Goal: Task Accomplishment & Management: Manage account settings

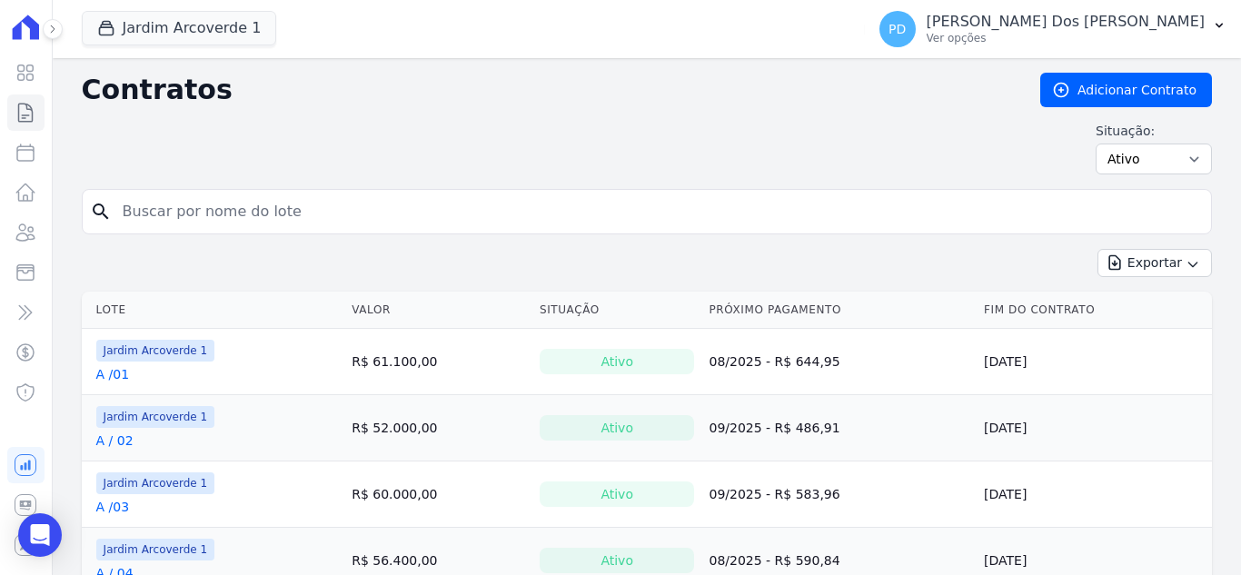
click at [212, 201] on input "search" at bounding box center [658, 212] width 1092 height 36
type input "J / 01"
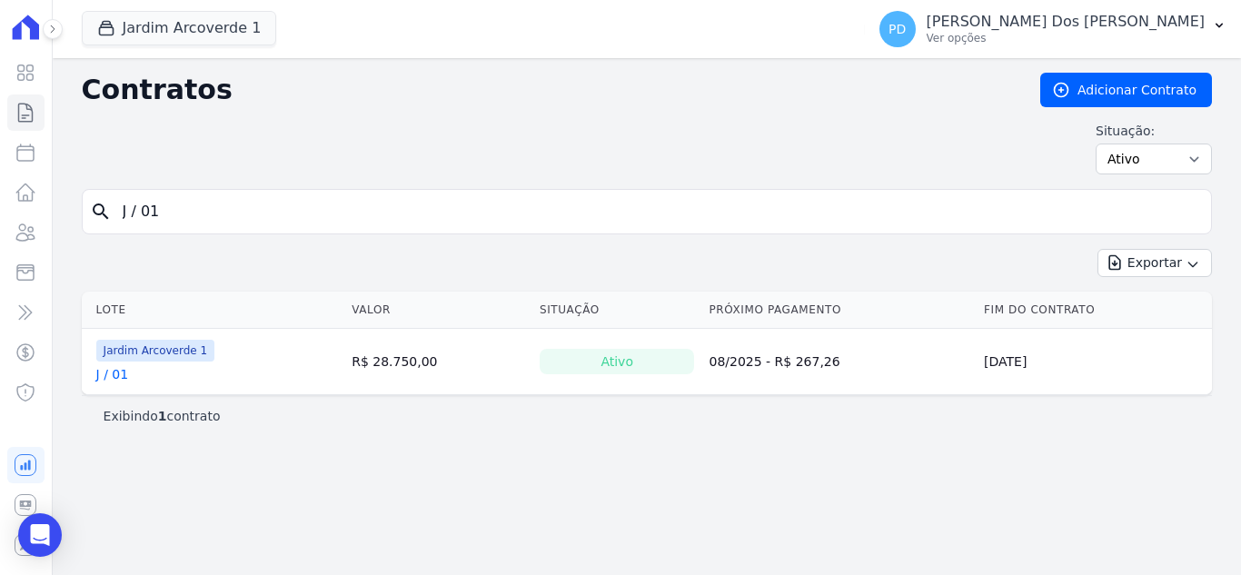
click at [117, 376] on link "J / 01" at bounding box center [112, 374] width 33 height 18
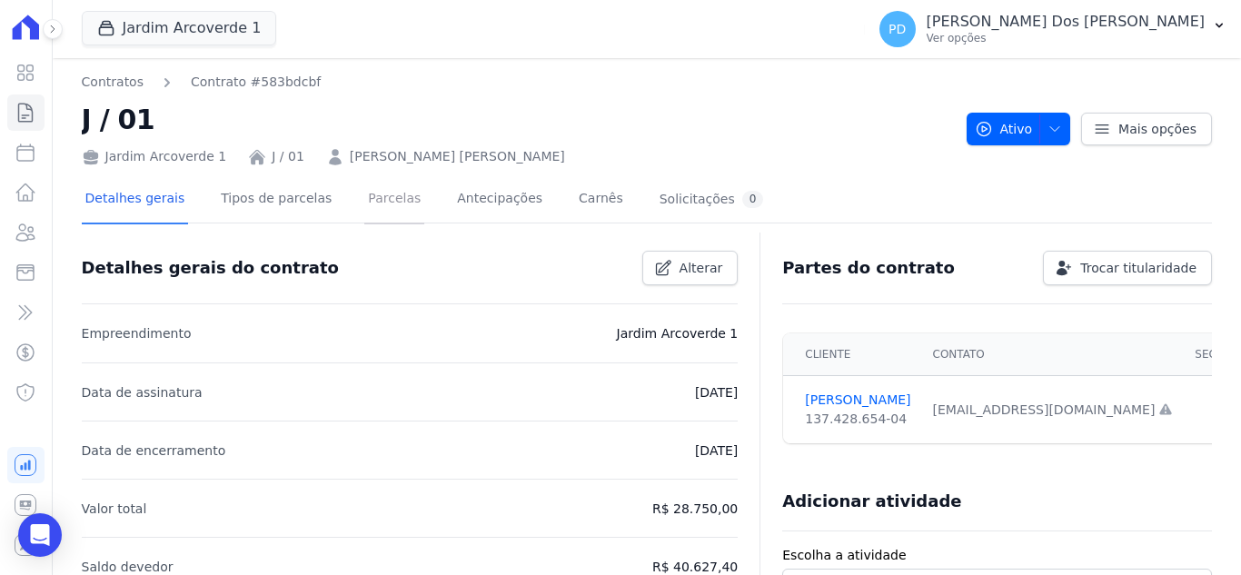
click at [383, 203] on link "Parcelas" at bounding box center [394, 200] width 60 height 48
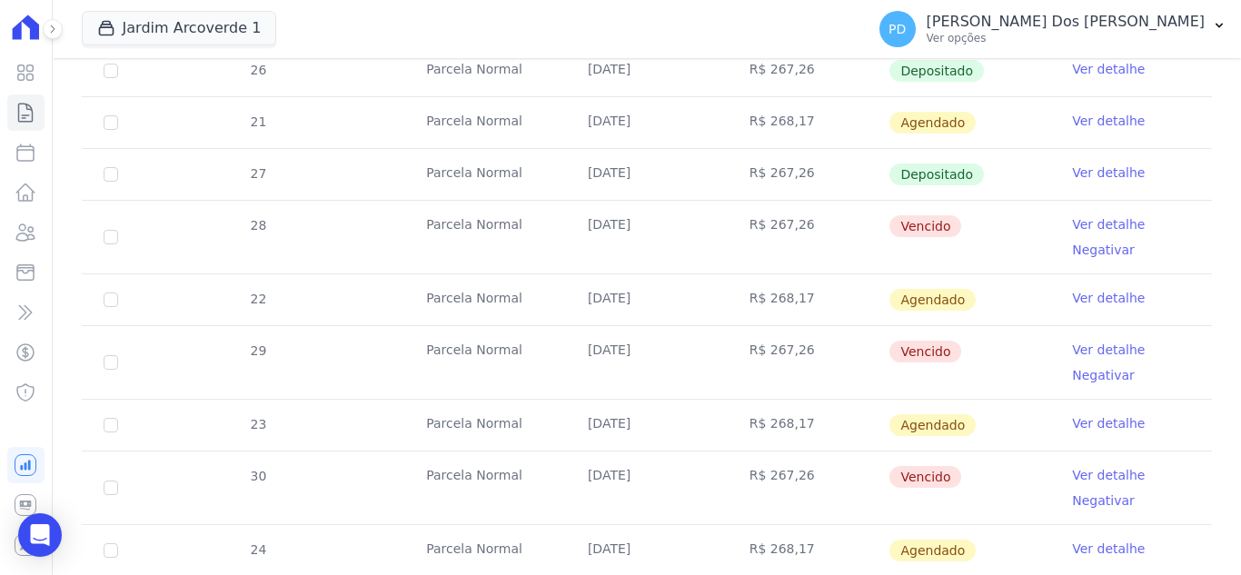
scroll to position [727, 0]
click at [21, 114] on icon at bounding box center [26, 113] width 22 height 22
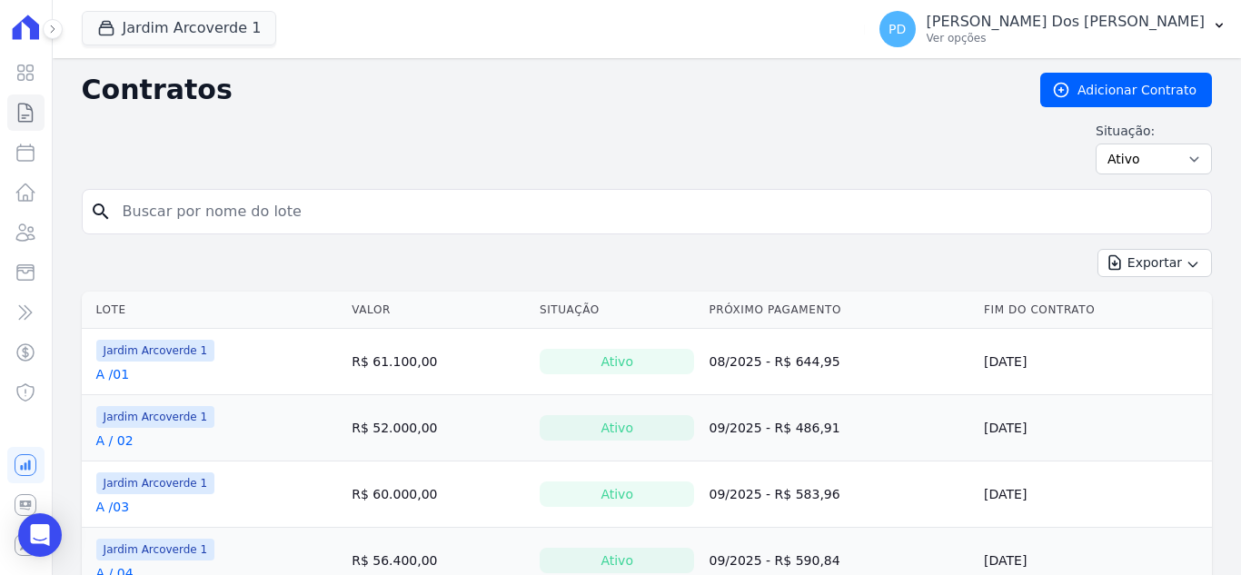
click at [303, 216] on input "search" at bounding box center [658, 212] width 1092 height 36
type input "I / 30"
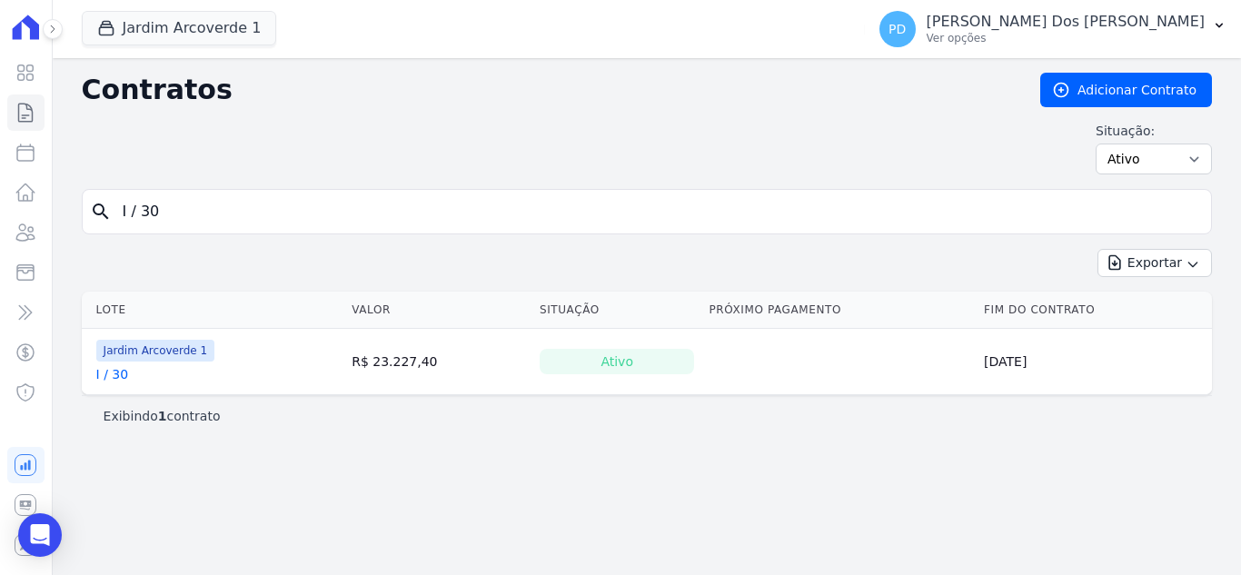
click at [106, 376] on link "I / 30" at bounding box center [112, 374] width 33 height 18
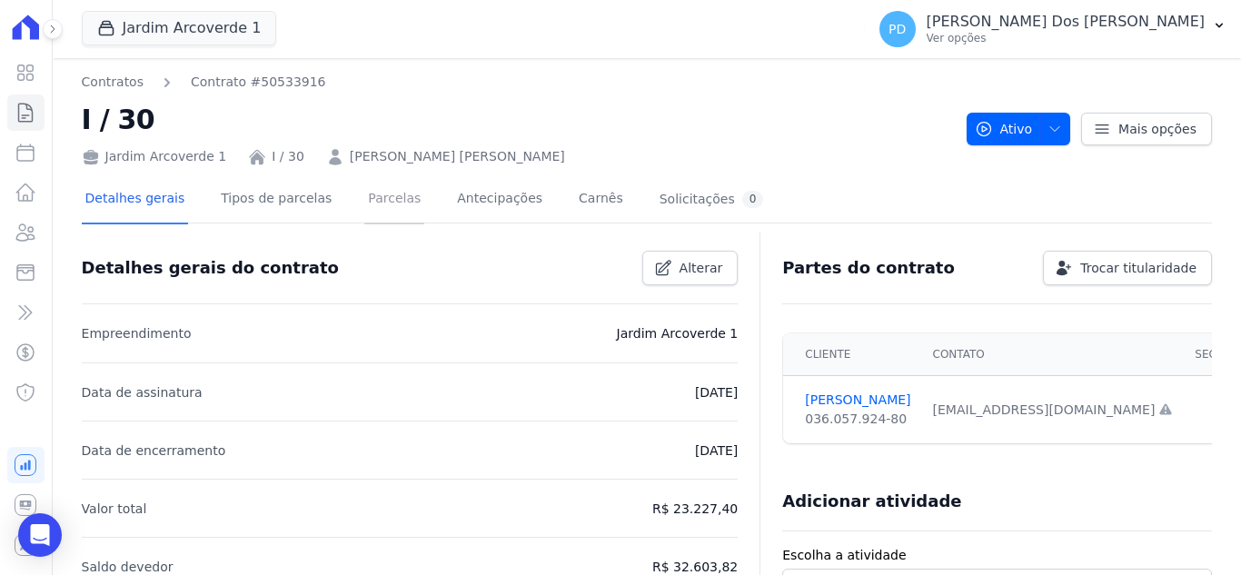
click at [384, 208] on link "Parcelas" at bounding box center [394, 200] width 60 height 48
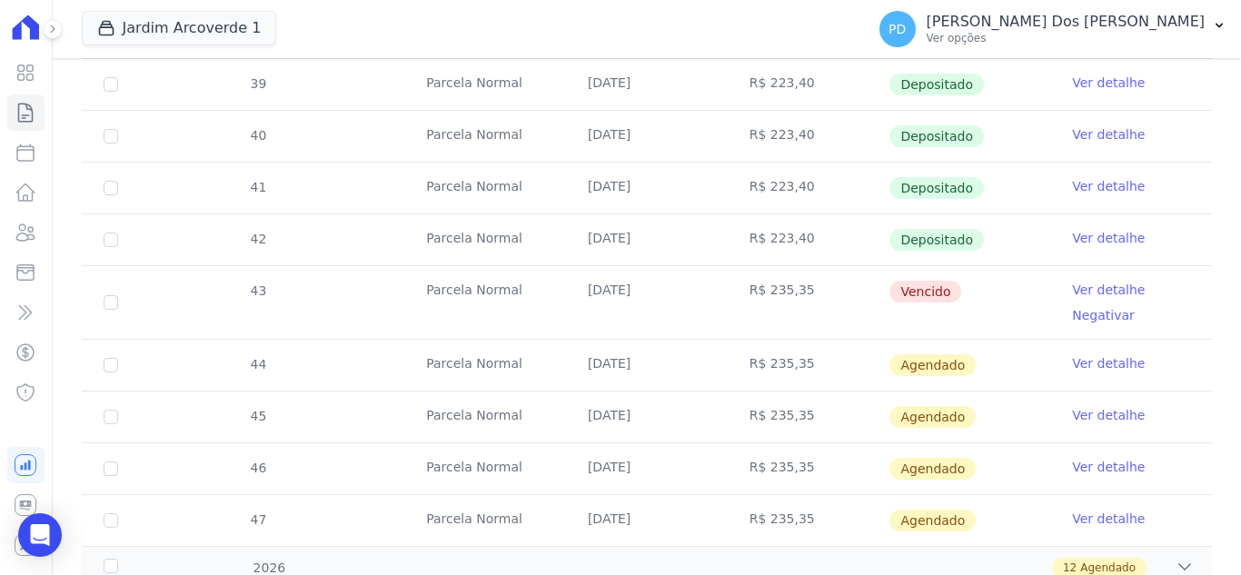
scroll to position [636, 0]
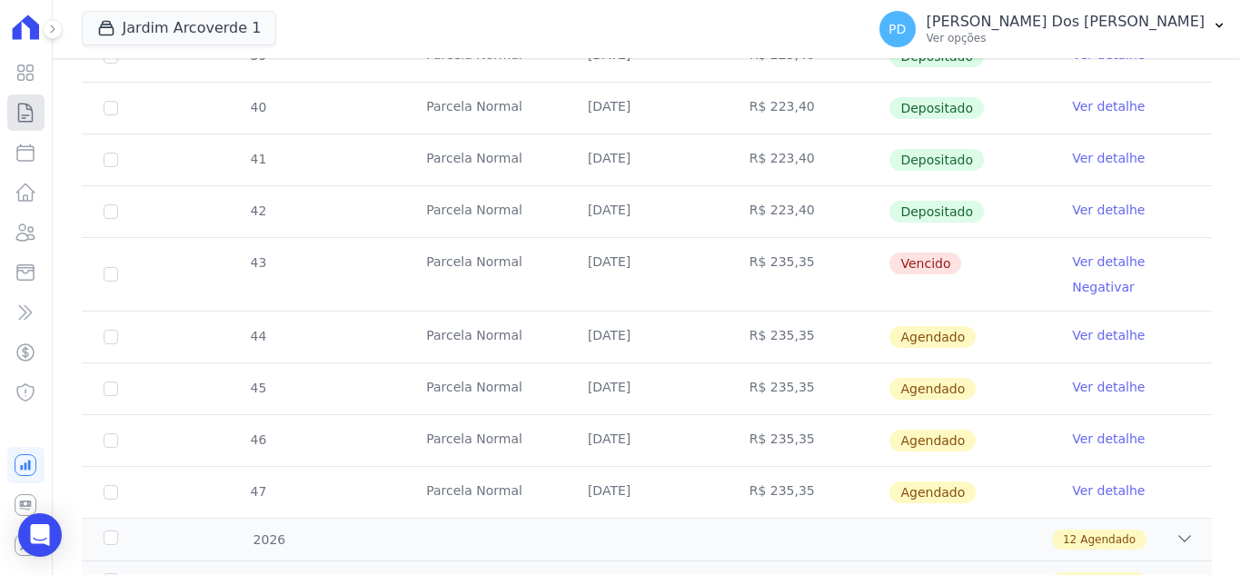
click at [32, 113] on icon at bounding box center [26, 113] width 22 height 22
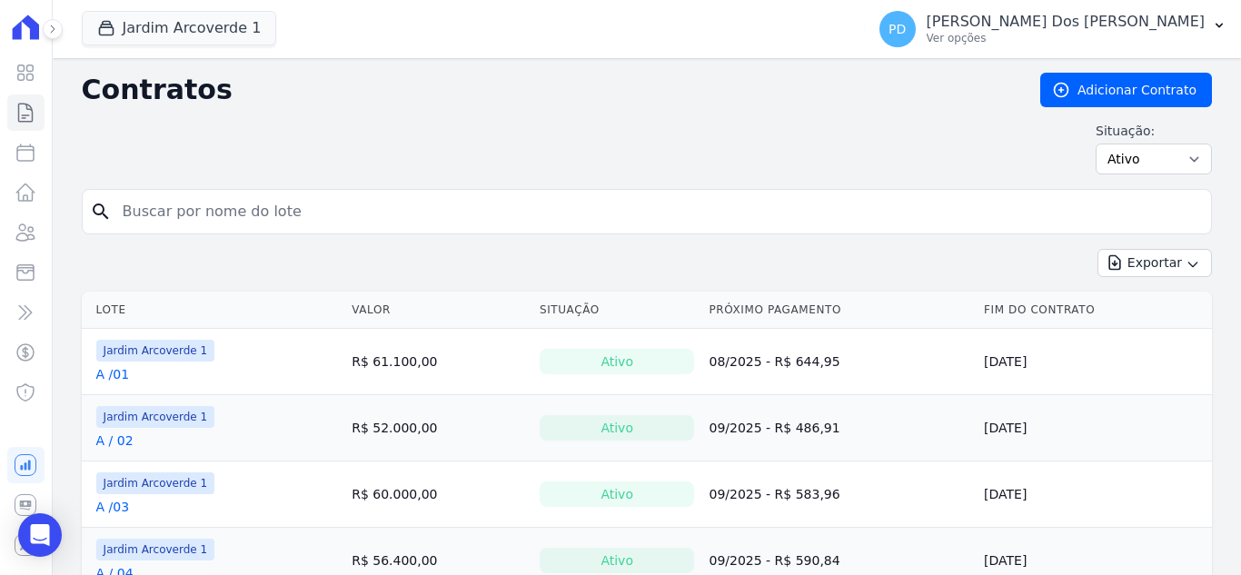
click at [420, 214] on input "search" at bounding box center [658, 212] width 1092 height 36
type input "j / 01"
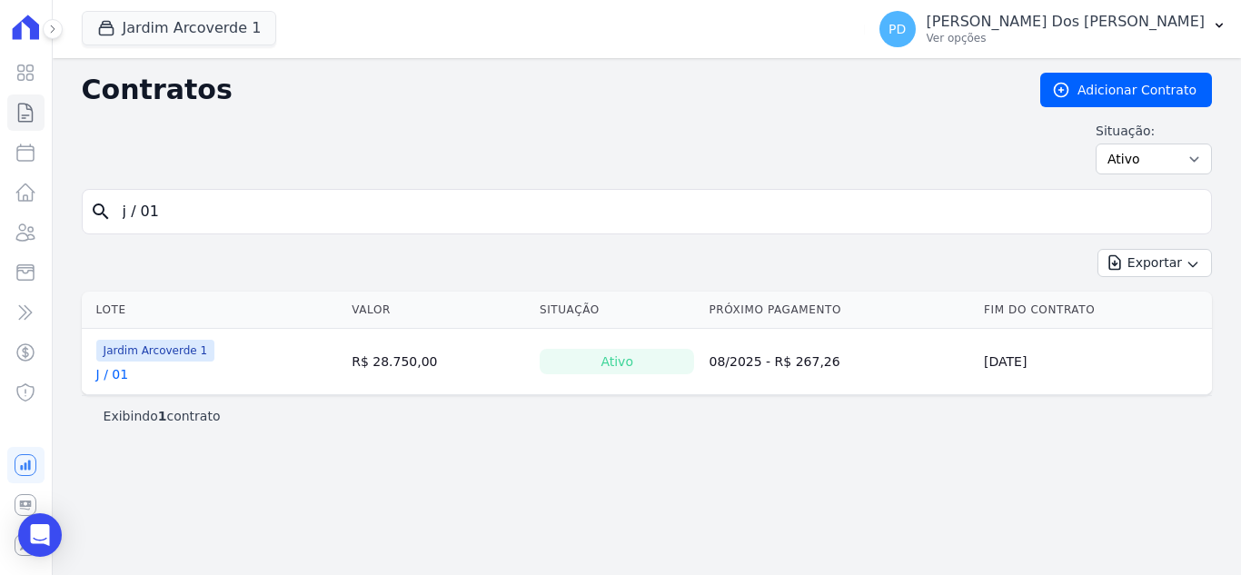
click at [112, 379] on link "J / 01" at bounding box center [112, 374] width 33 height 18
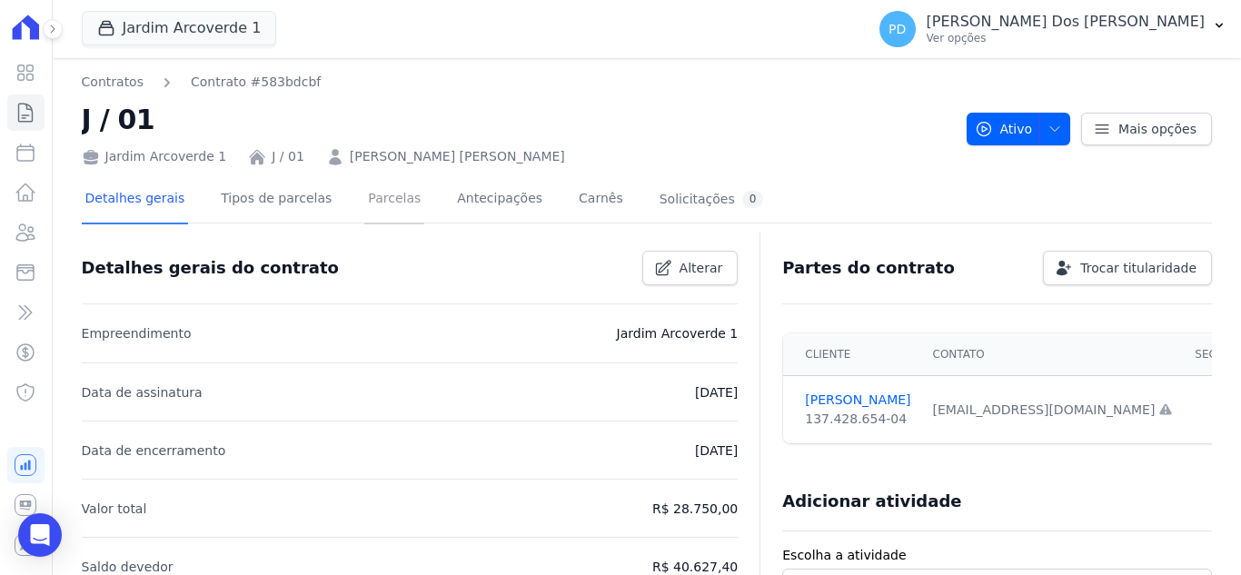
click at [383, 197] on link "Parcelas" at bounding box center [394, 200] width 60 height 48
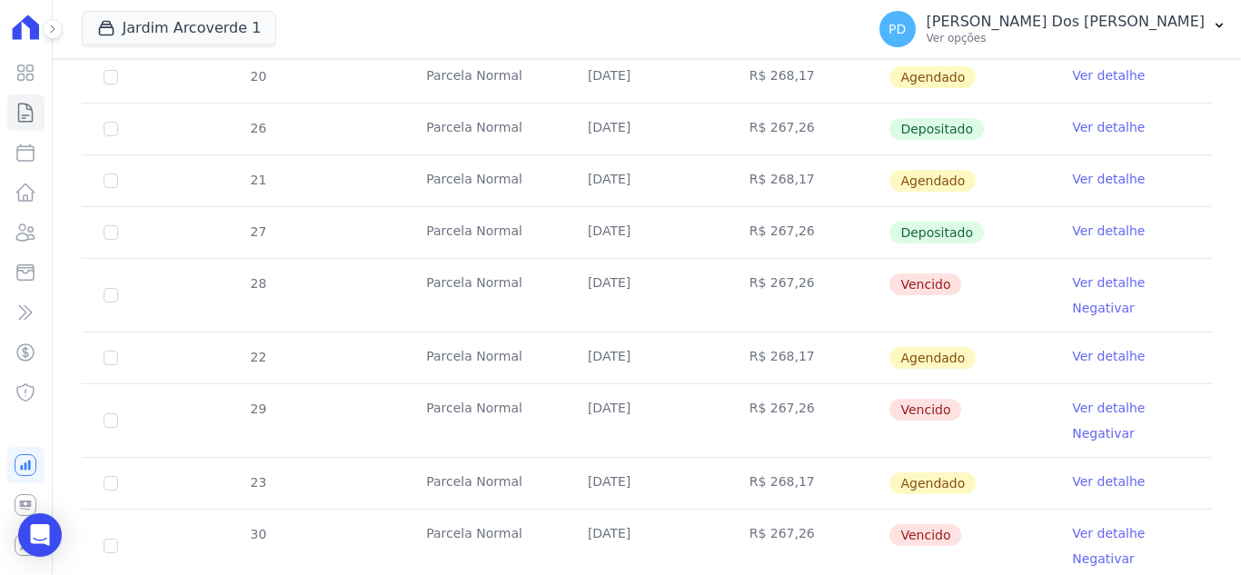
scroll to position [727, 0]
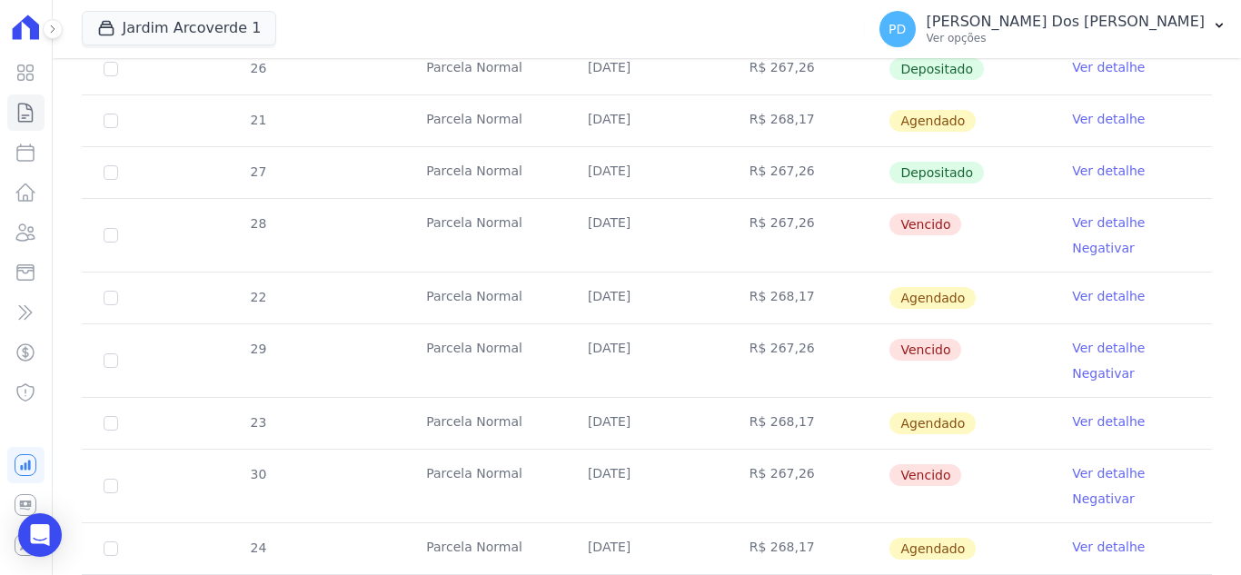
click at [1083, 223] on link "Ver detalhe" at bounding box center [1108, 223] width 73 height 18
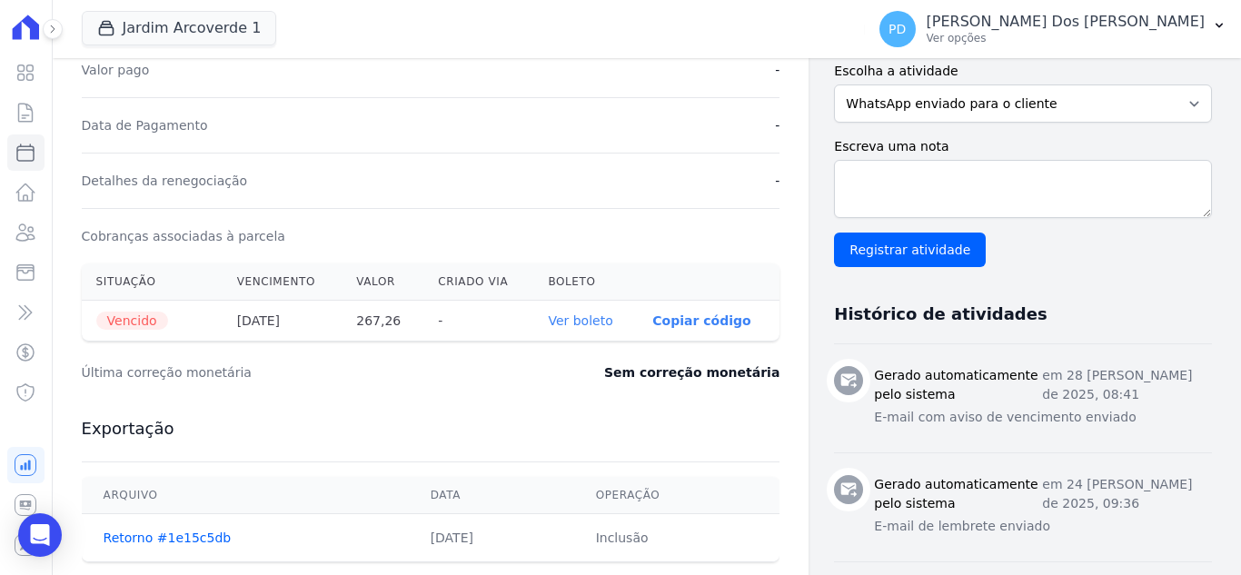
scroll to position [454, 0]
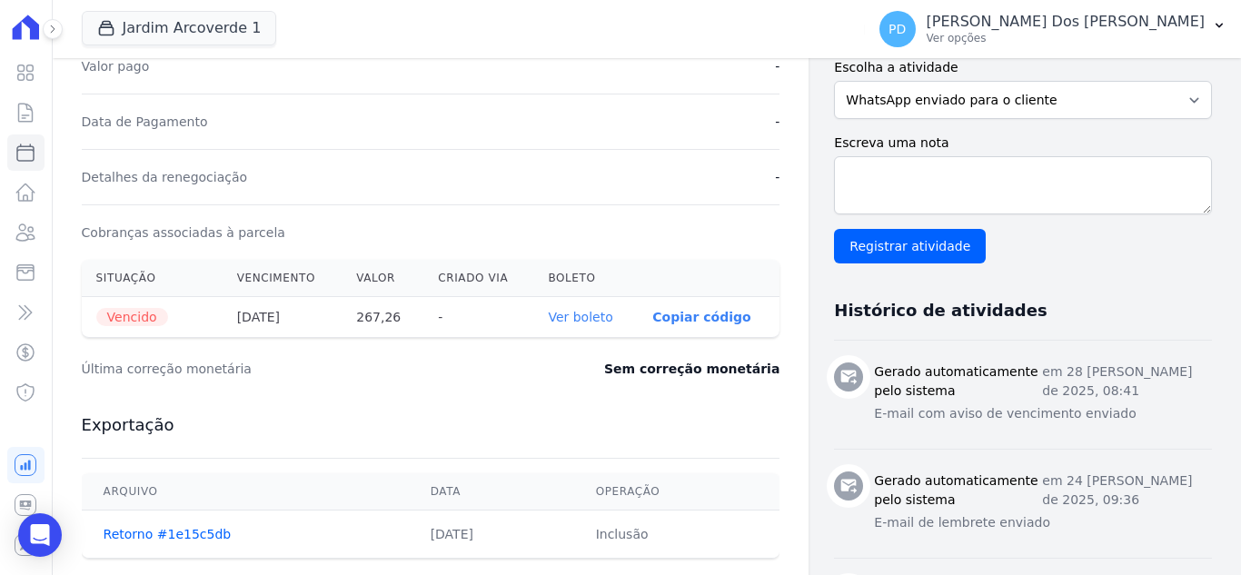
click at [592, 313] on link "Ver boleto" at bounding box center [580, 317] width 65 height 15
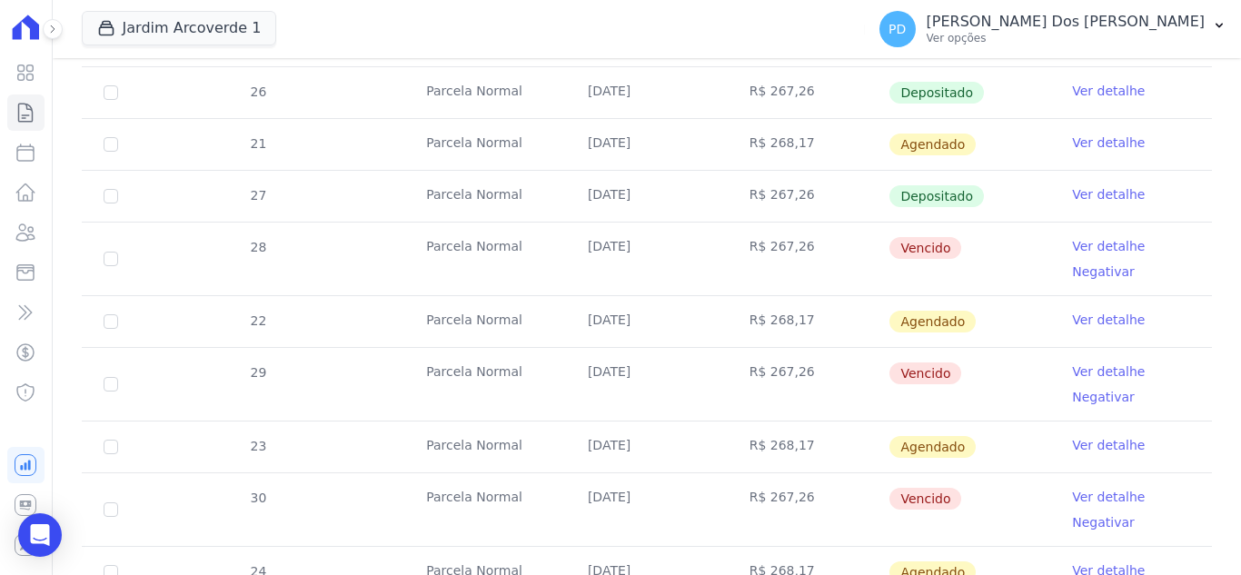
scroll to position [727, 0]
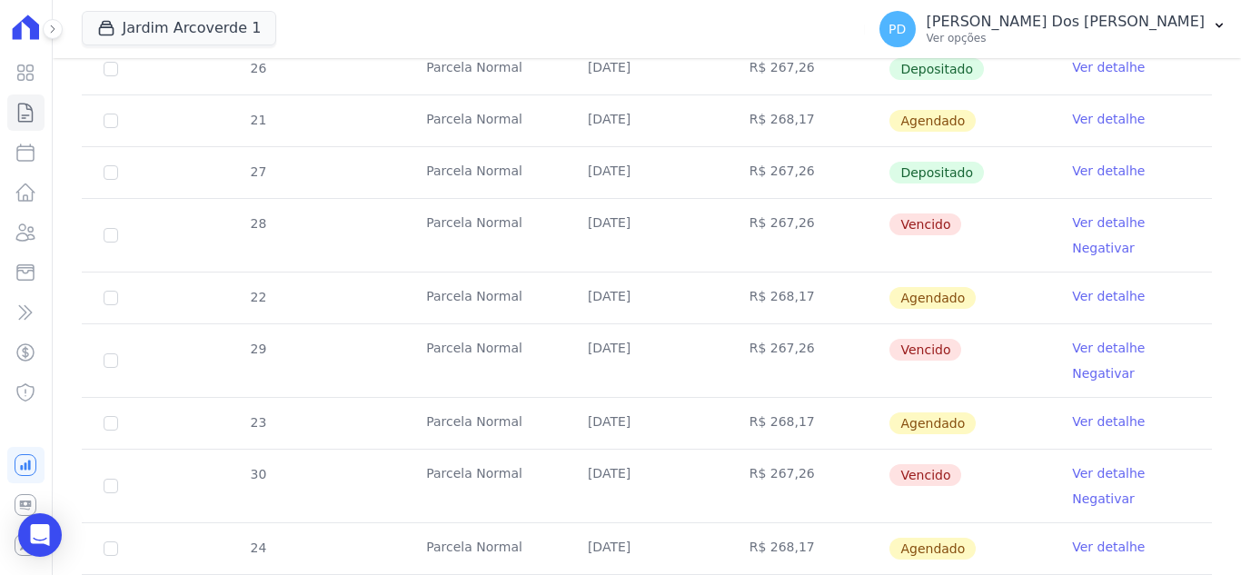
click at [1096, 349] on link "Ver detalhe" at bounding box center [1108, 348] width 73 height 18
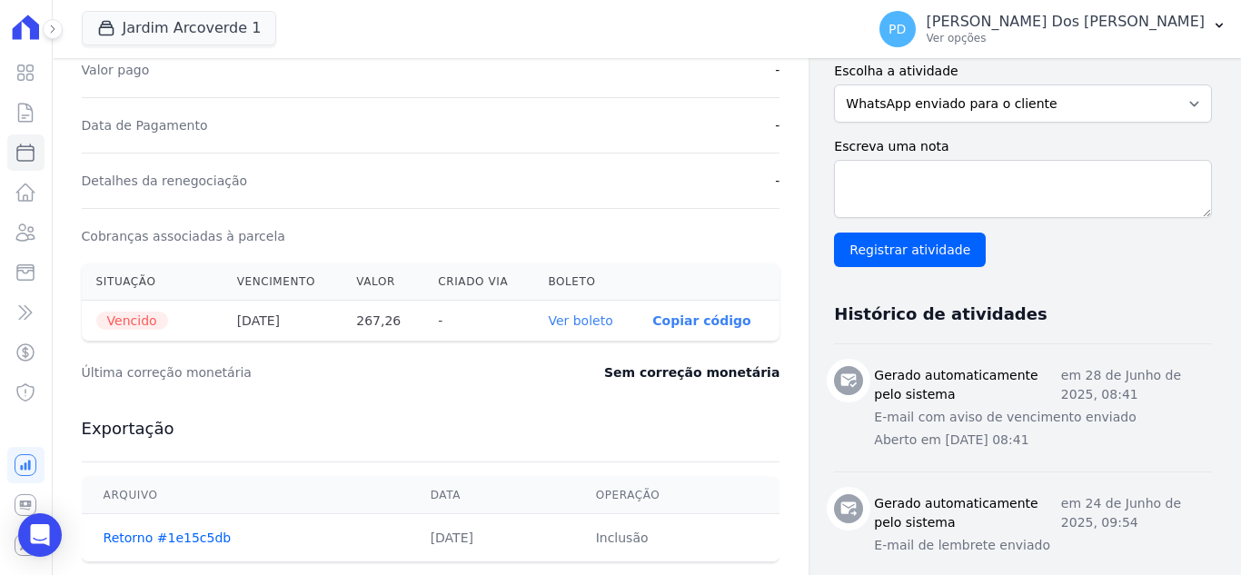
scroll to position [454, 0]
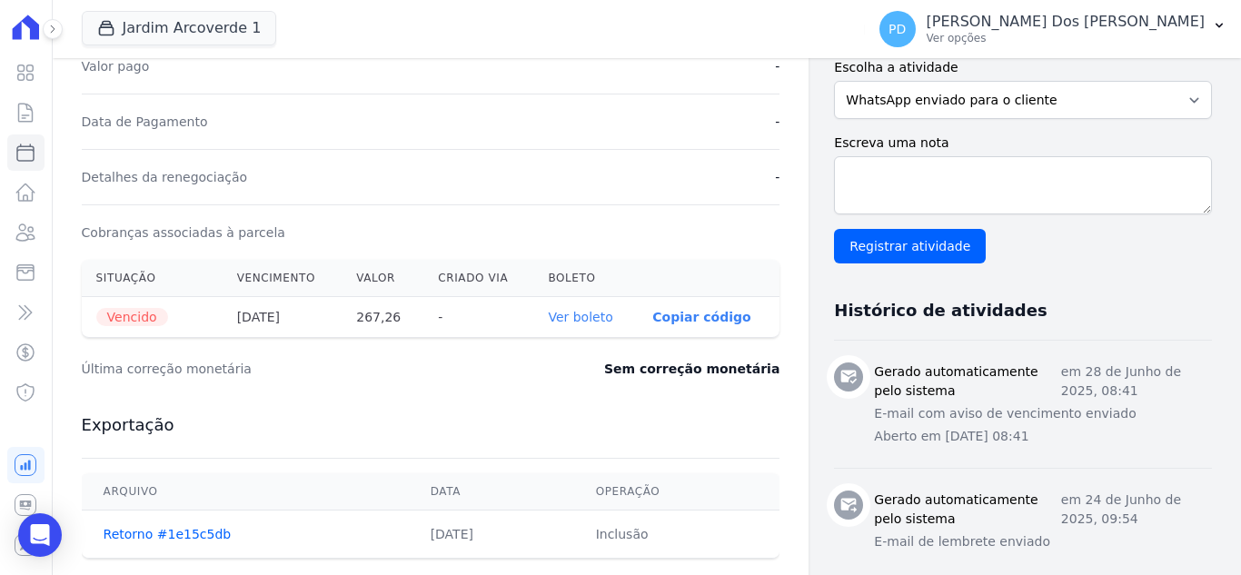
click at [580, 315] on link "Ver boleto" at bounding box center [580, 317] width 65 height 15
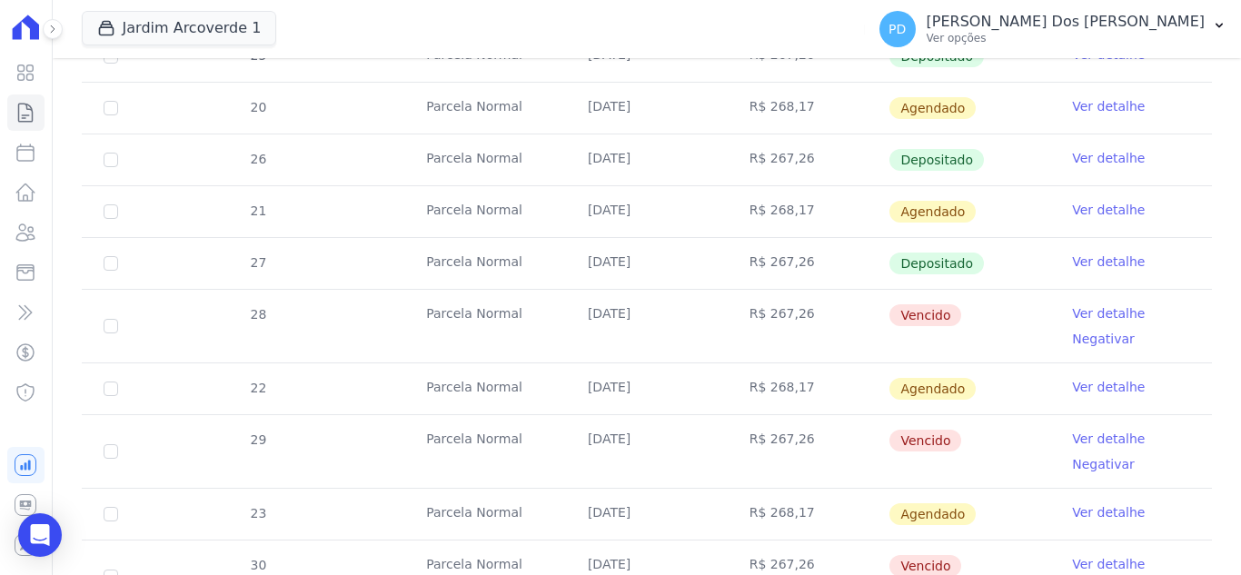
scroll to position [818, 0]
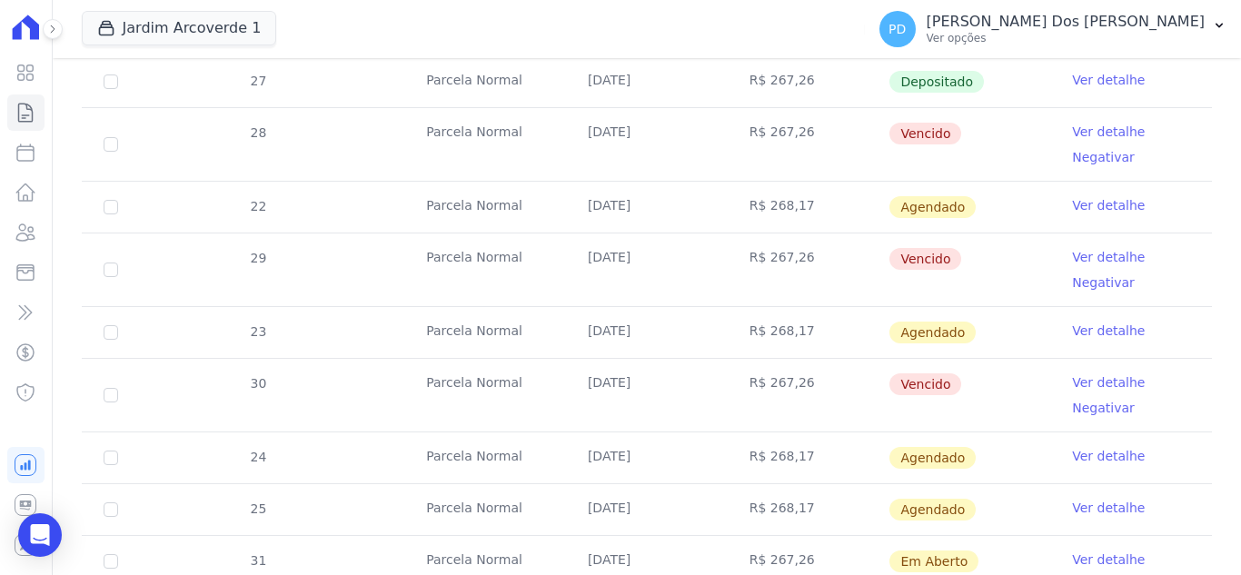
click at [1101, 384] on link "Ver detalhe" at bounding box center [1108, 382] width 73 height 18
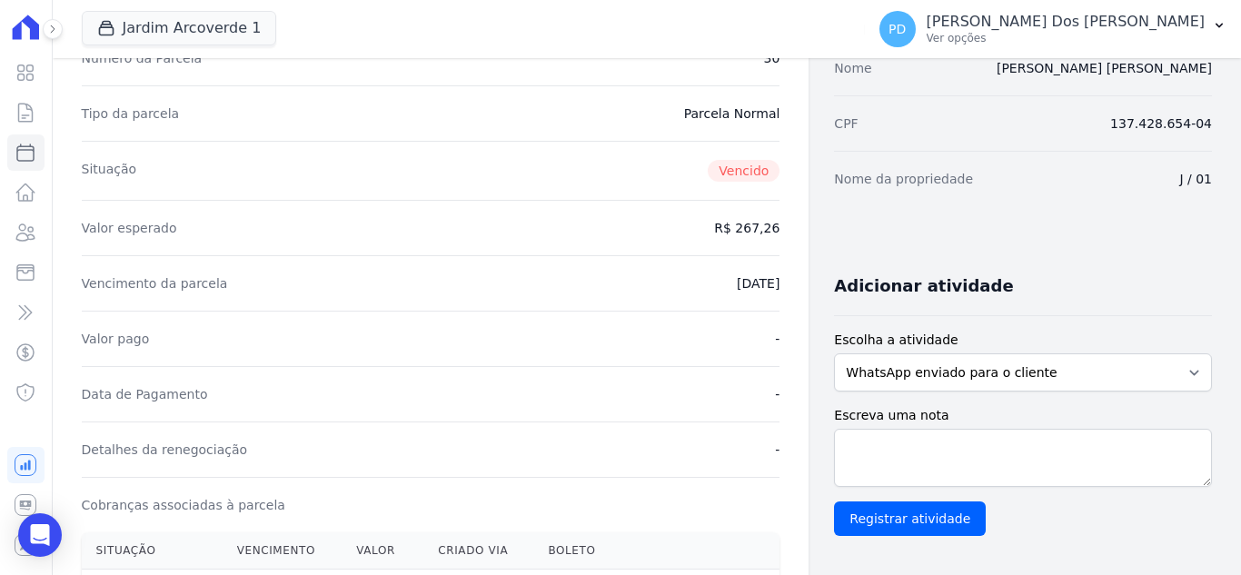
scroll to position [454, 0]
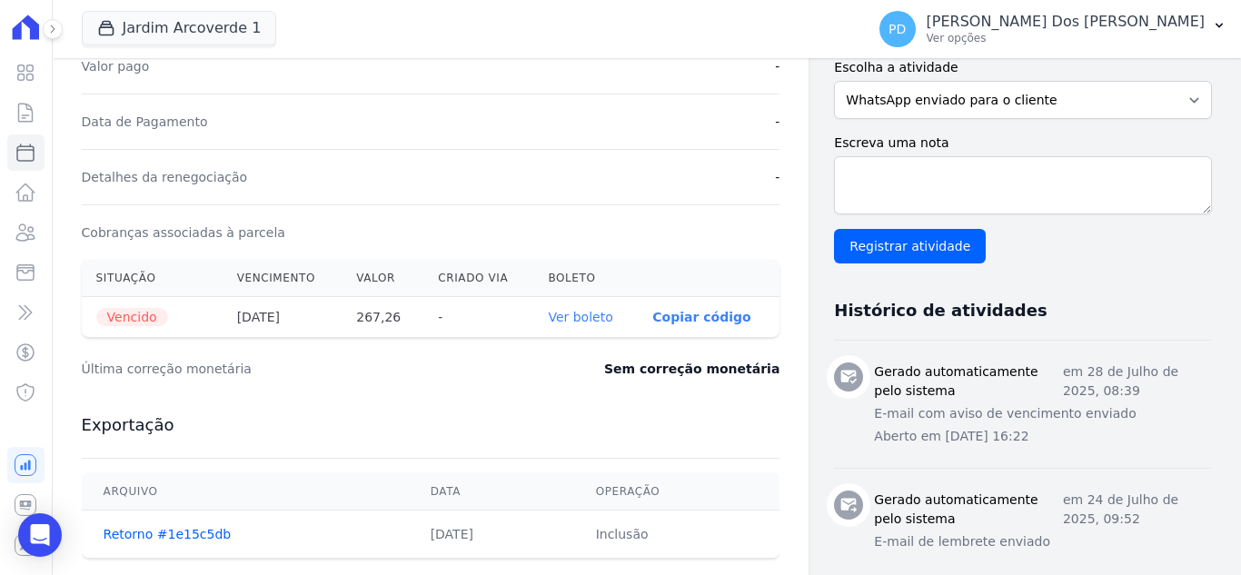
click at [582, 318] on link "Ver boleto" at bounding box center [580, 317] width 65 height 15
click at [26, 106] on icon at bounding box center [26, 113] width 22 height 22
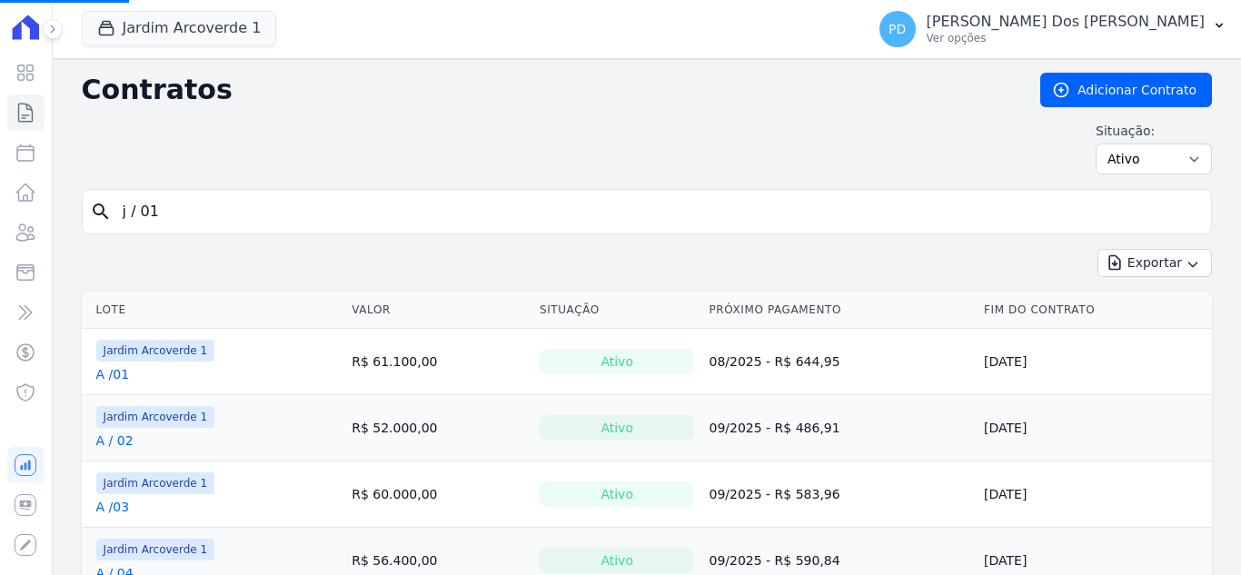
click at [213, 210] on input "j / 01" at bounding box center [658, 212] width 1092 height 36
click at [213, 210] on input "search" at bounding box center [658, 212] width 1092 height 36
type input "i / 18"
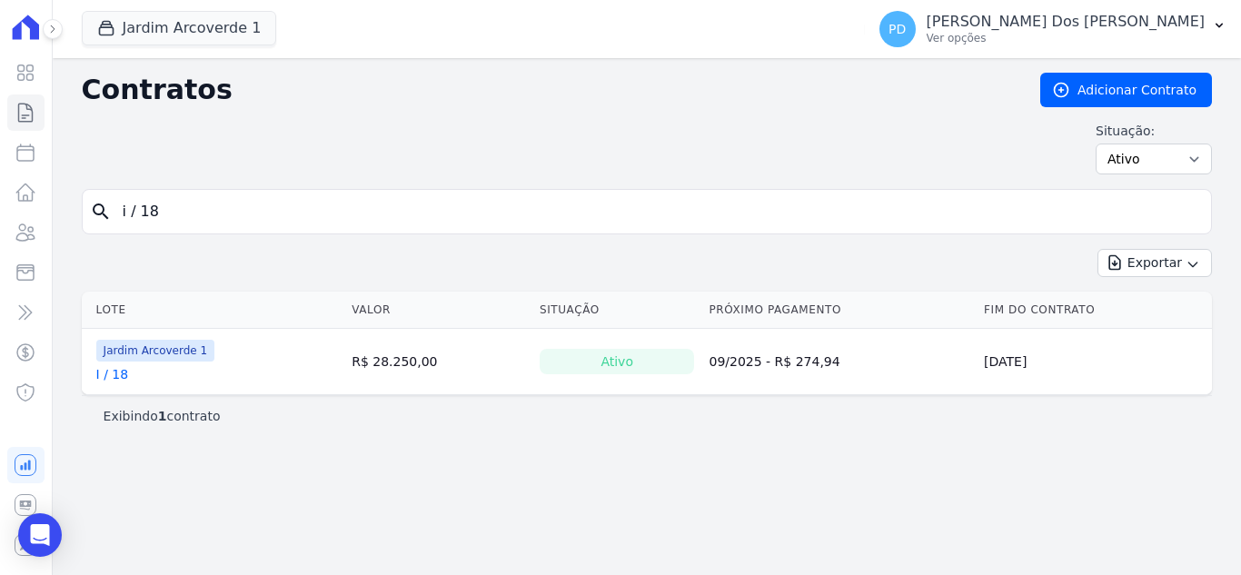
click at [121, 375] on link "I / 18" at bounding box center [112, 374] width 33 height 18
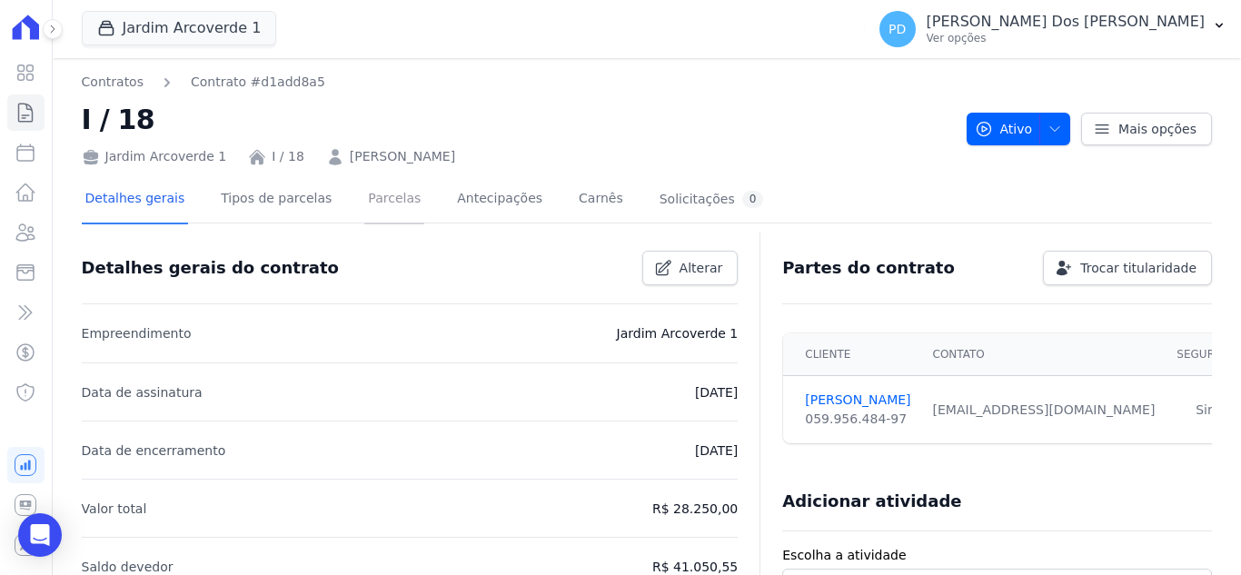
click at [380, 204] on link "Parcelas" at bounding box center [394, 200] width 60 height 48
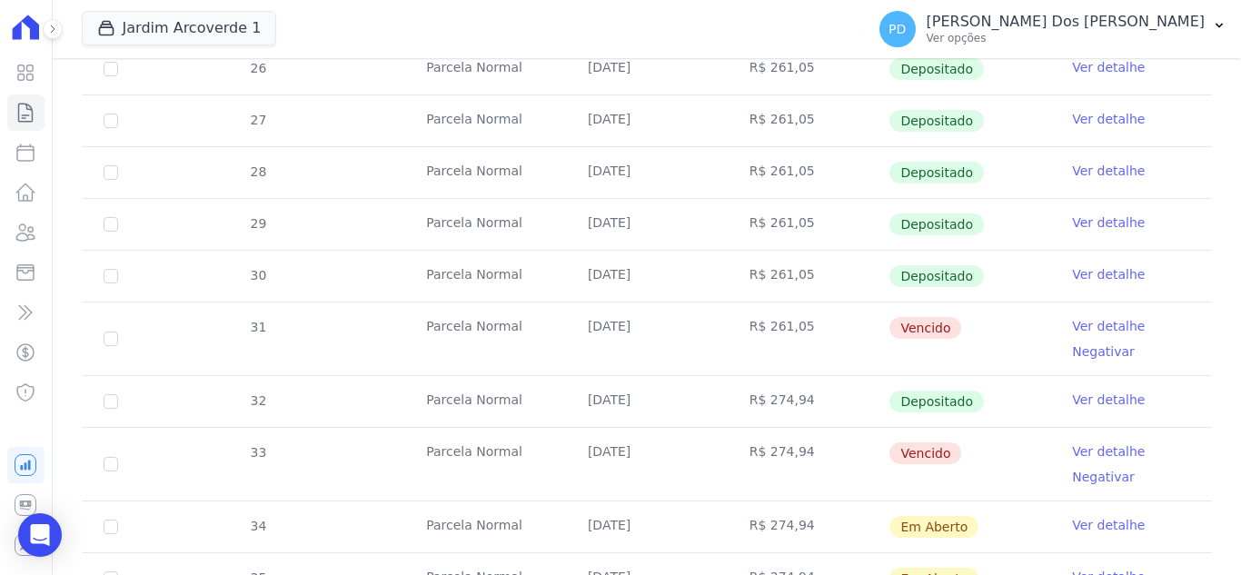
scroll to position [636, 0]
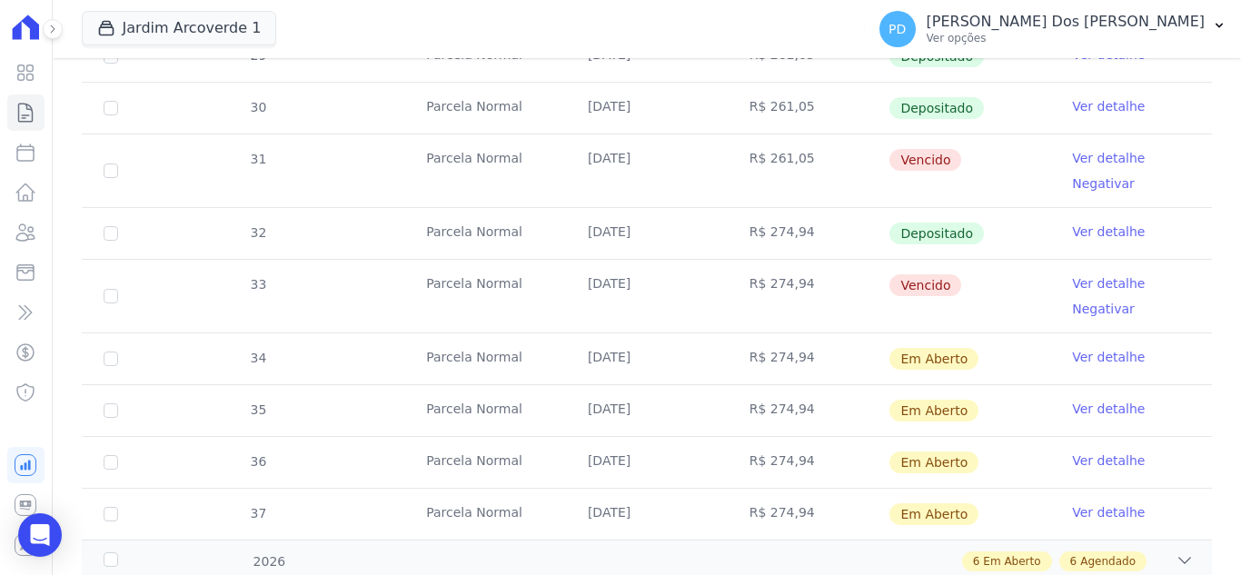
click at [1079, 154] on link "Ver detalhe" at bounding box center [1108, 158] width 73 height 18
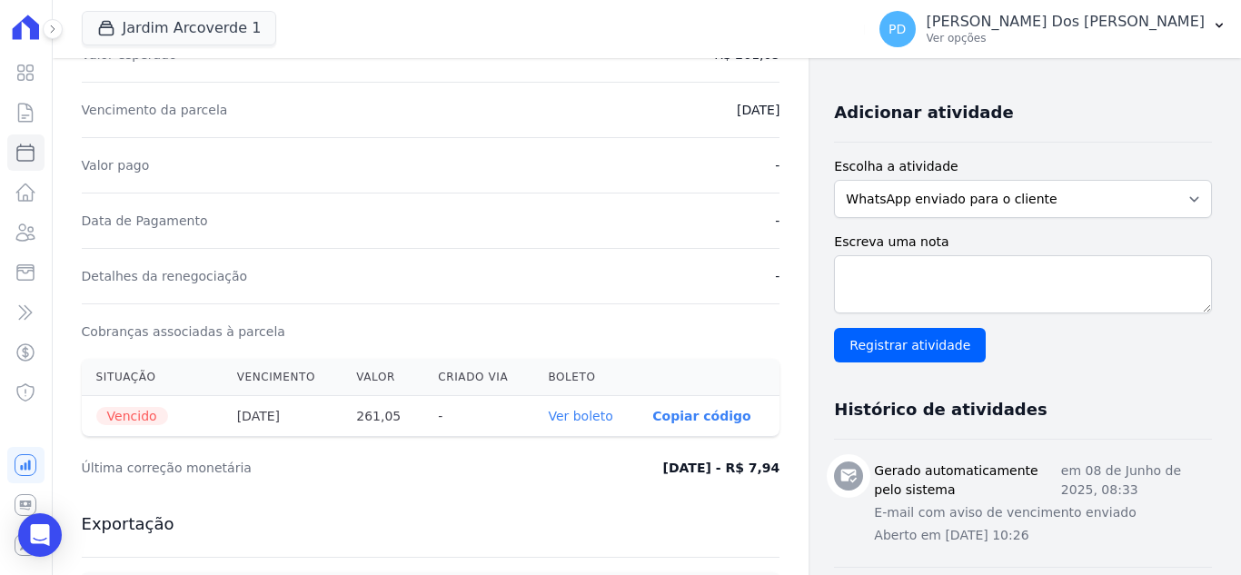
scroll to position [363, 0]
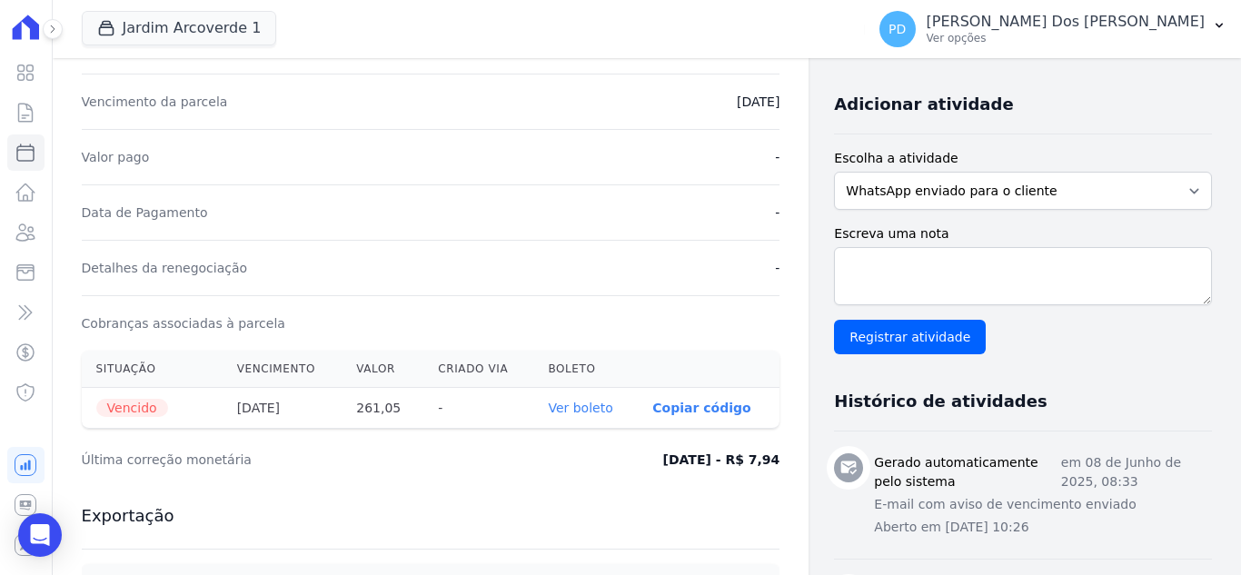
click at [582, 403] on link "Ver boleto" at bounding box center [580, 408] width 65 height 15
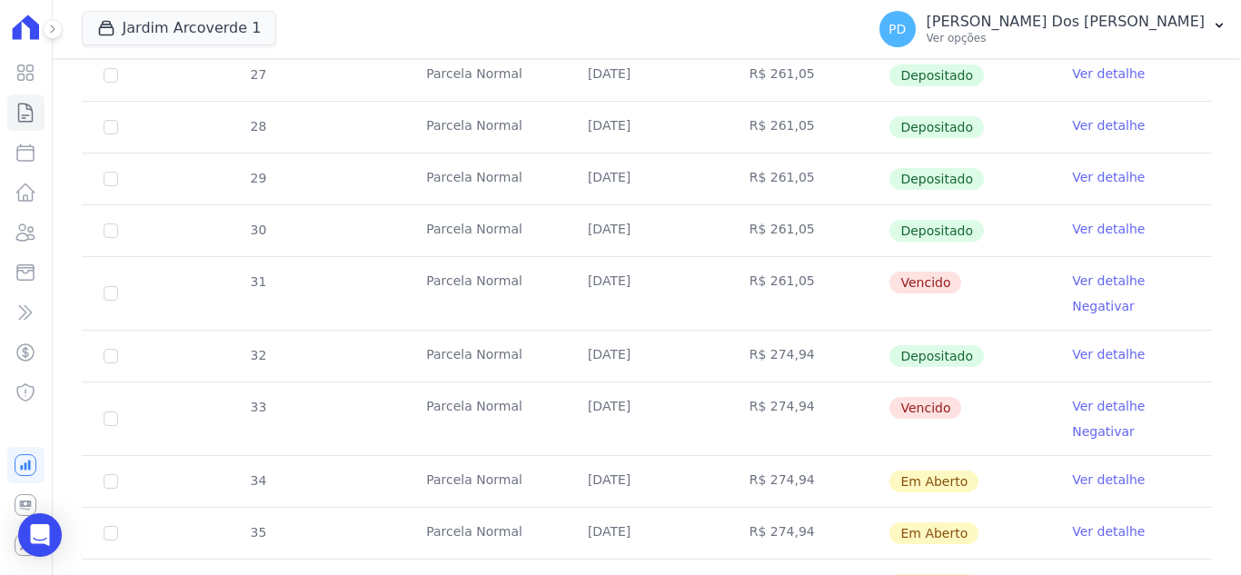
scroll to position [545, 0]
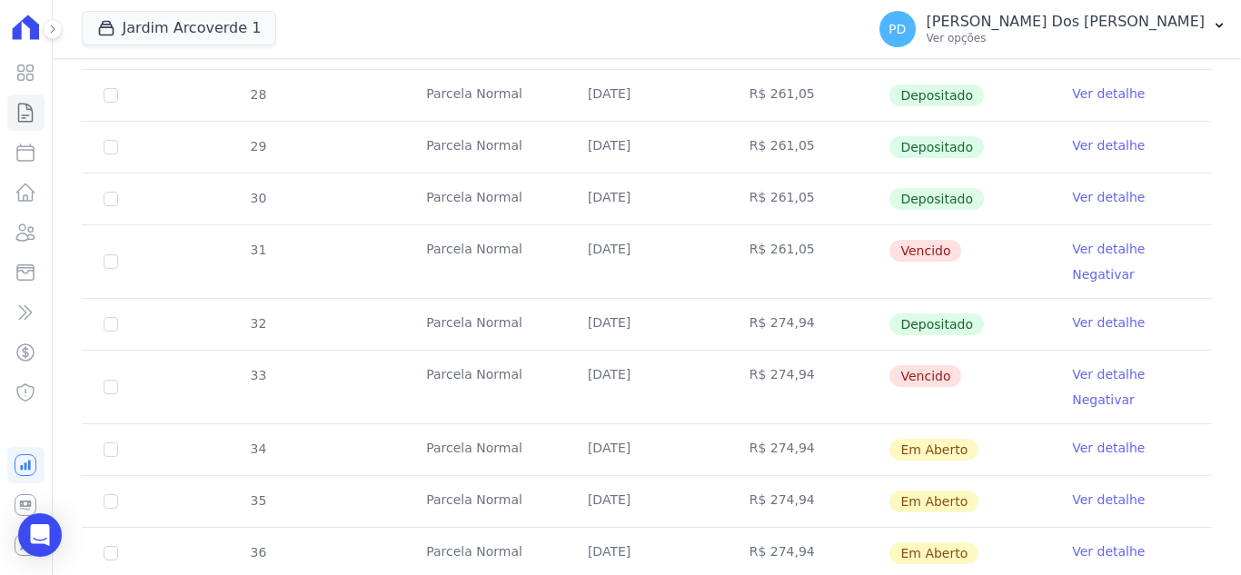
click at [1095, 367] on link "Ver detalhe" at bounding box center [1108, 374] width 73 height 18
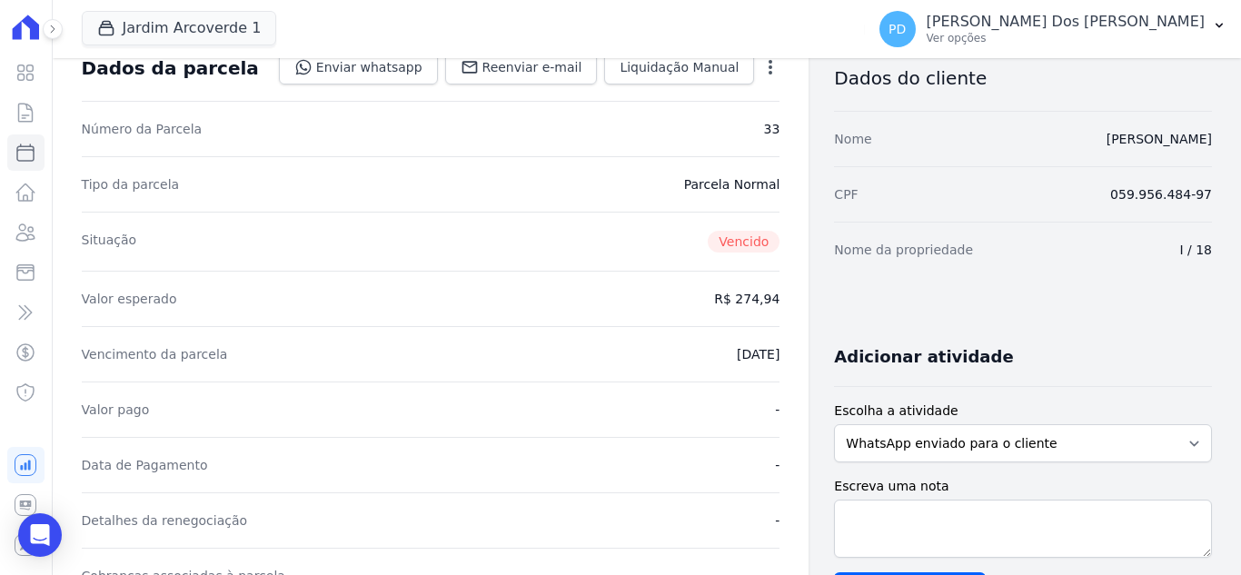
scroll to position [273, 0]
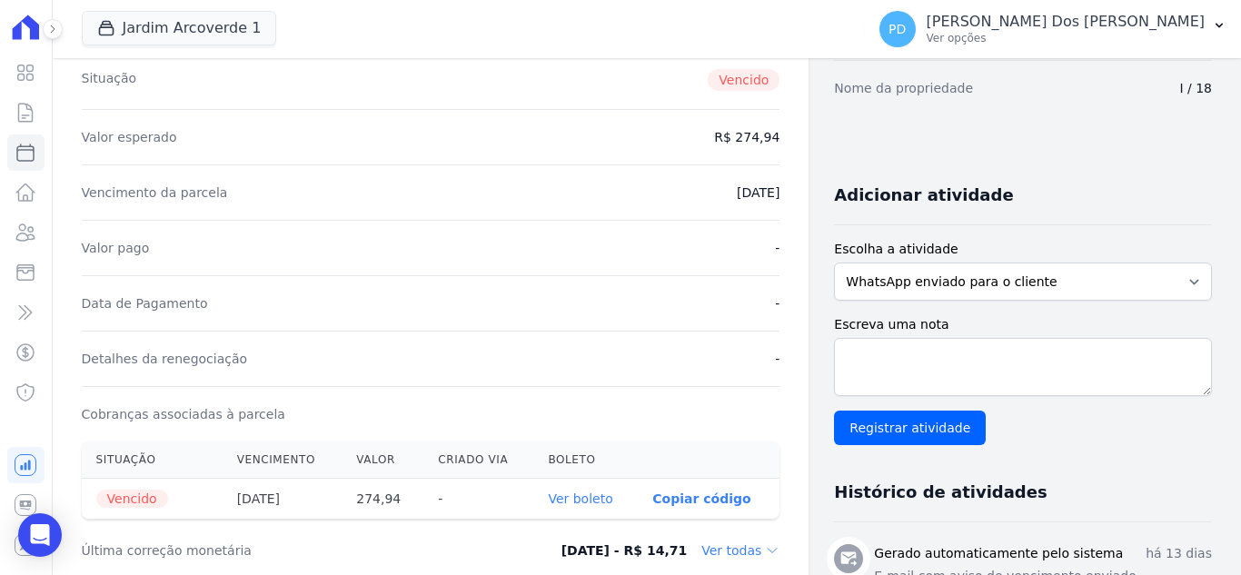
click at [593, 496] on link "Ver boleto" at bounding box center [580, 499] width 65 height 15
